Goal: Task Accomplishment & Management: Use online tool/utility

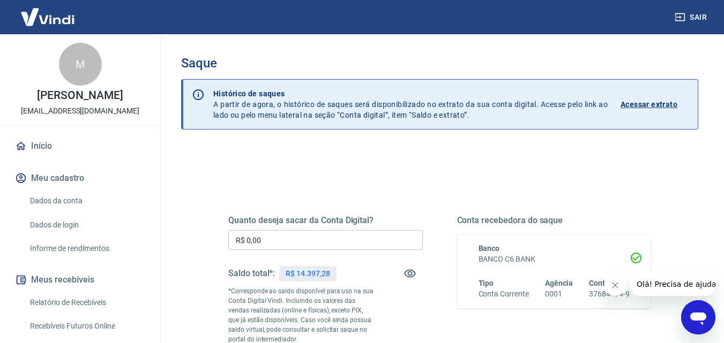
click at [279, 240] on input "R$ 0,00" at bounding box center [325, 240] width 194 height 20
drag, startPoint x: 290, startPoint y: 239, endPoint x: 194, endPoint y: 246, distance: 96.2
click at [194, 246] on div "Quanto deseja sacar da Conta Digital? R$ 0,00 ​ Saldo total*: R$ 14.397,28 *Cor…" at bounding box center [439, 343] width 517 height 393
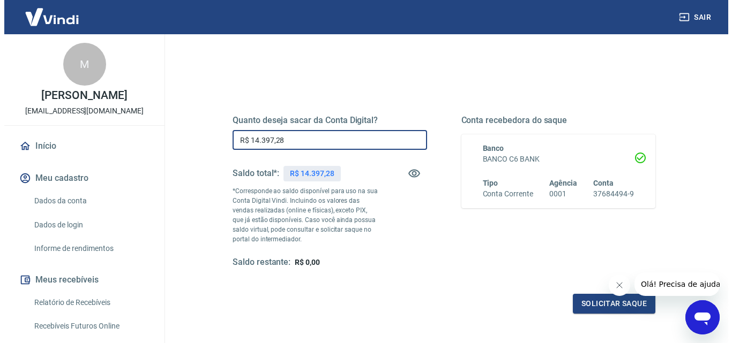
scroll to position [161, 0]
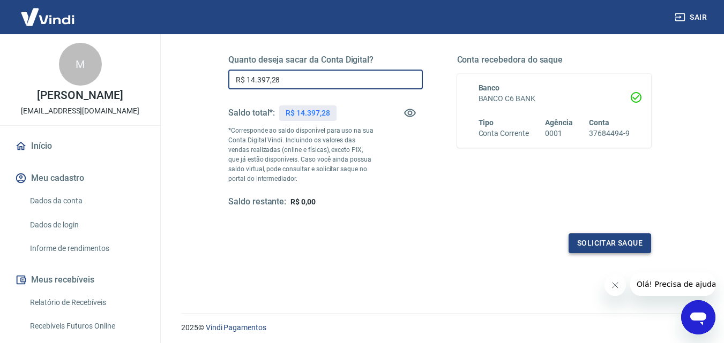
type input "R$ 14.397,28"
click at [590, 245] on button "Solicitar saque" at bounding box center [609, 243] width 82 height 20
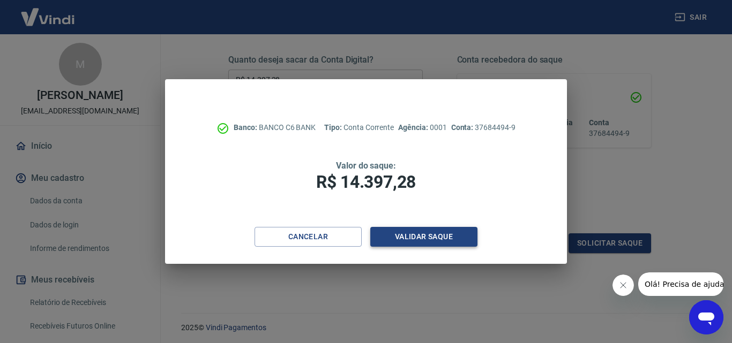
click at [450, 238] on button "Validar saque" at bounding box center [423, 237] width 107 height 20
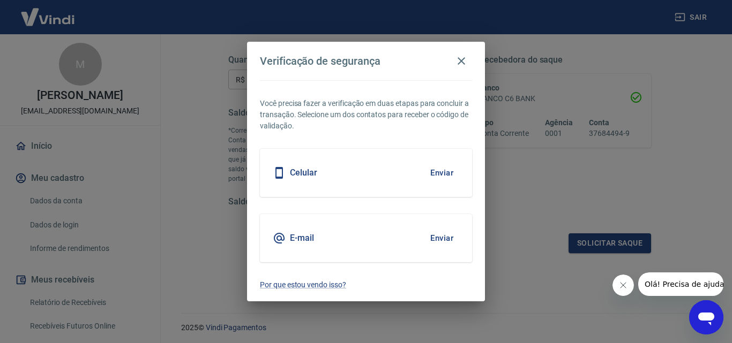
click at [379, 234] on div "E-mail Enviar" at bounding box center [366, 238] width 212 height 48
click at [444, 239] on button "Enviar" at bounding box center [441, 238] width 35 height 22
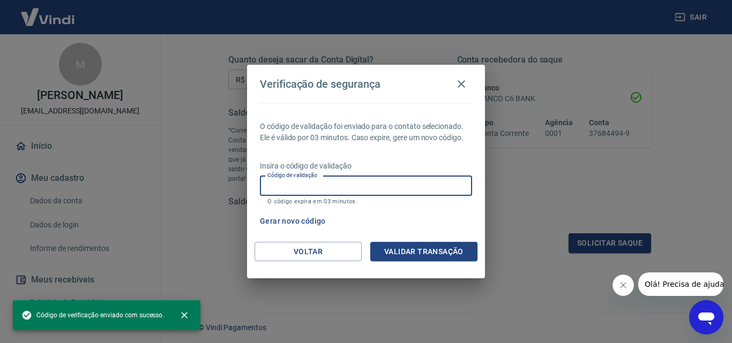
click at [323, 185] on input "Código de validação" at bounding box center [366, 186] width 212 height 20
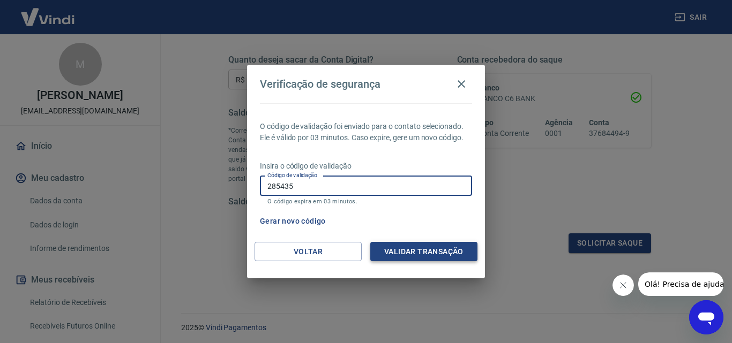
type input "285435"
click at [403, 245] on button "Validar transação" at bounding box center [423, 252] width 107 height 20
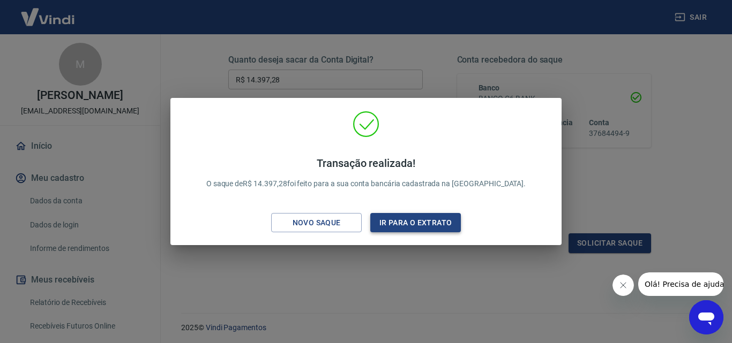
click at [398, 226] on button "Ir para o extrato" at bounding box center [415, 223] width 91 height 20
